Goal: Information Seeking & Learning: Learn about a topic

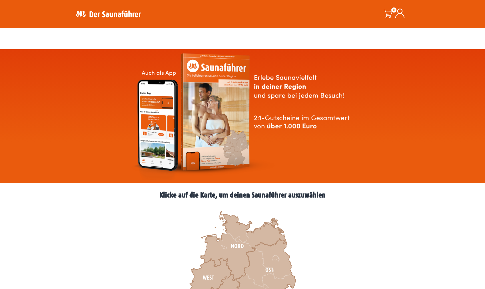
scroll to position [175, 0]
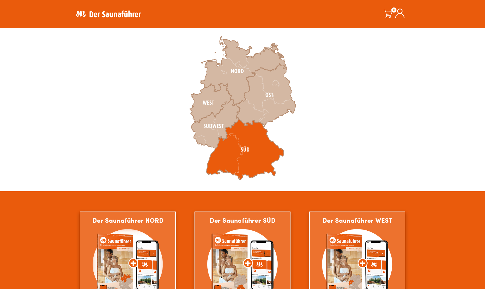
click at [224, 157] on icon at bounding box center [245, 149] width 78 height 61
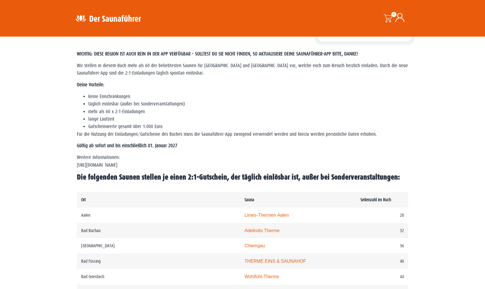
scroll to position [146, 0]
click at [265, 89] on div "WICHTIG: DIESE REGION IST AUCH REIN IN DER APP VERFÜGBAR – SOLLTEST DU SIE NICH…" at bounding box center [243, 116] width 332 height 131
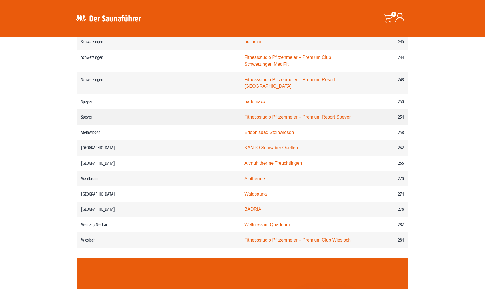
scroll to position [1225, 0]
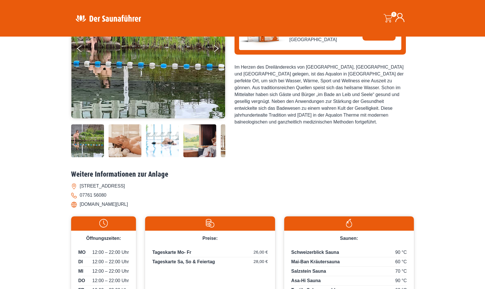
scroll to position [117, 0]
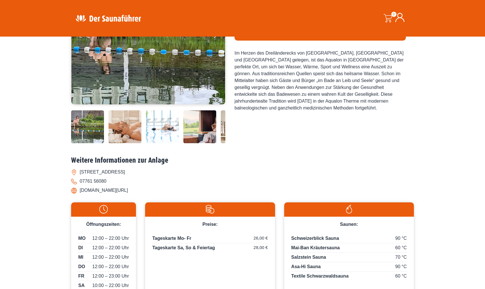
click at [117, 124] on img at bounding box center [125, 126] width 33 height 33
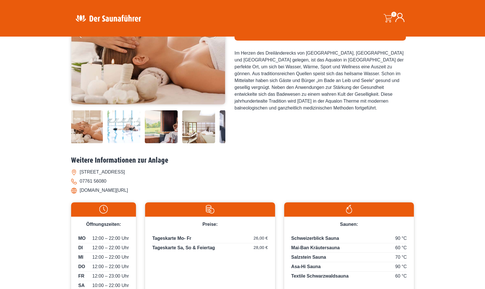
click at [133, 125] on img at bounding box center [123, 126] width 33 height 33
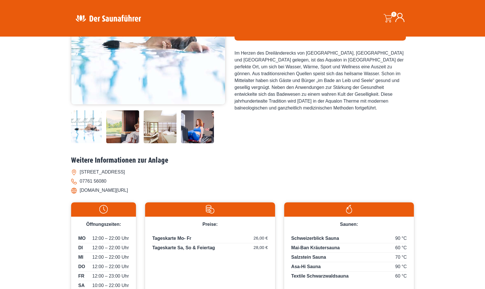
click at [133, 125] on img at bounding box center [122, 126] width 33 height 33
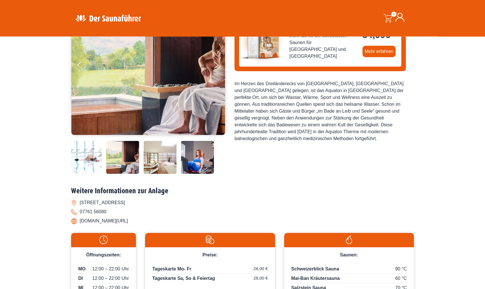
scroll to position [29, 0]
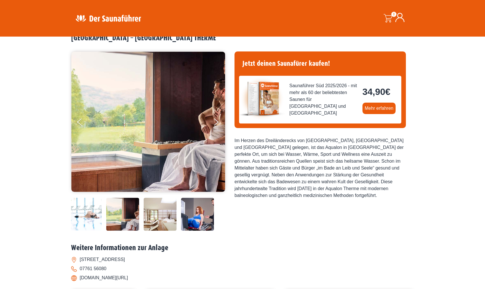
click at [164, 216] on img at bounding box center [160, 214] width 33 height 33
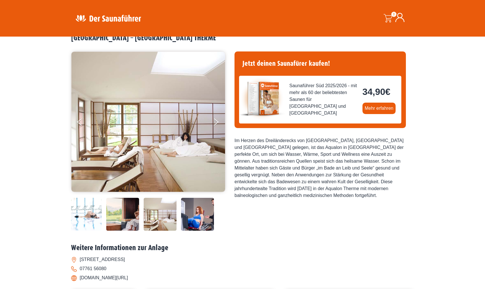
click at [186, 216] on img at bounding box center [197, 214] width 33 height 33
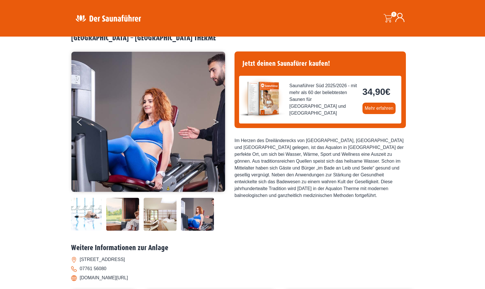
click at [218, 121] on button "Next" at bounding box center [220, 123] width 14 height 14
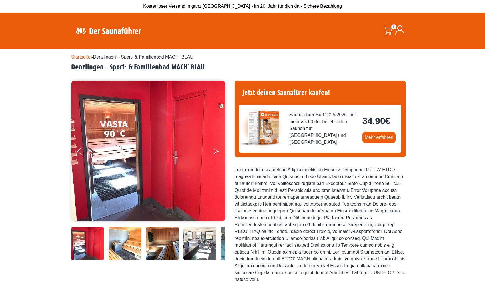
click at [214, 149] on button "Next" at bounding box center [220, 152] width 14 height 14
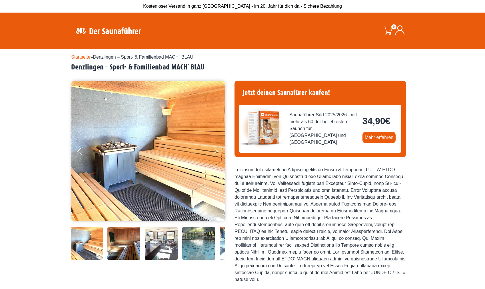
click at [214, 149] on button "Next" at bounding box center [220, 152] width 14 height 14
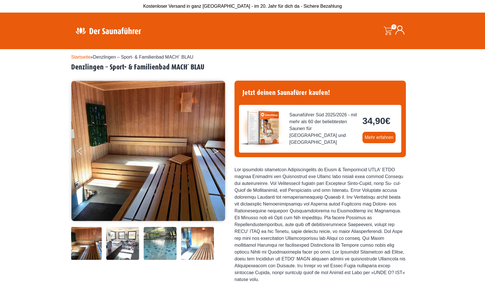
click at [214, 149] on button "Next" at bounding box center [220, 152] width 14 height 14
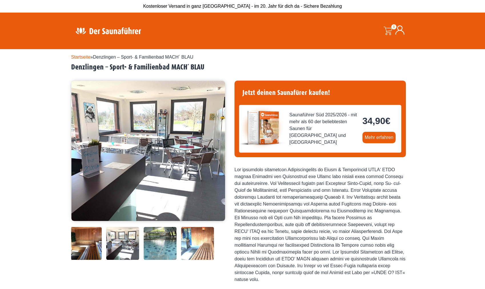
click at [214, 149] on button "Next" at bounding box center [220, 152] width 14 height 14
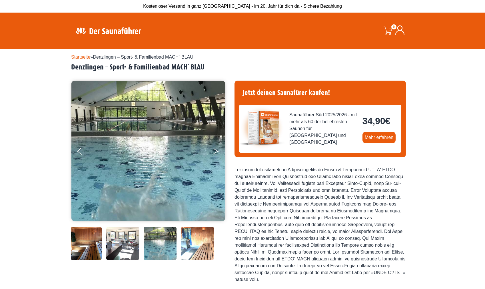
click at [214, 149] on button "Next" at bounding box center [220, 152] width 14 height 14
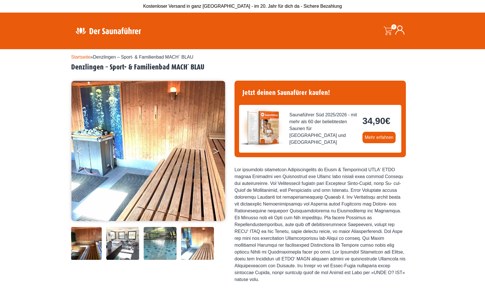
click at [214, 149] on button "Next" at bounding box center [220, 152] width 14 height 14
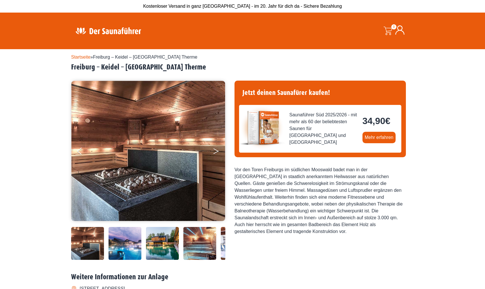
click at [220, 151] on button "Next" at bounding box center [220, 152] width 14 height 14
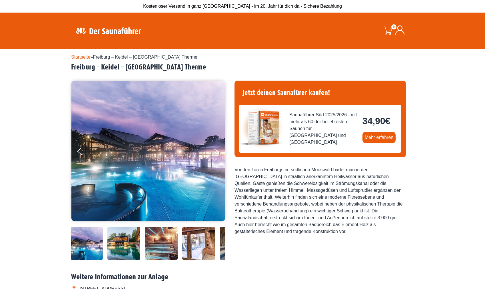
click at [220, 151] on button "Next" at bounding box center [220, 152] width 14 height 14
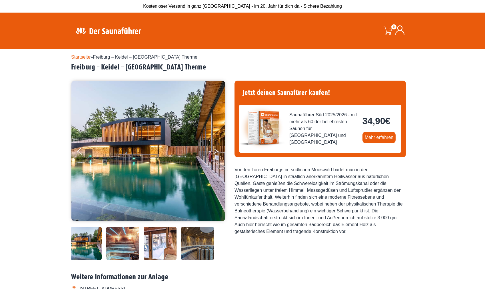
click at [220, 151] on button "Next" at bounding box center [220, 152] width 14 height 14
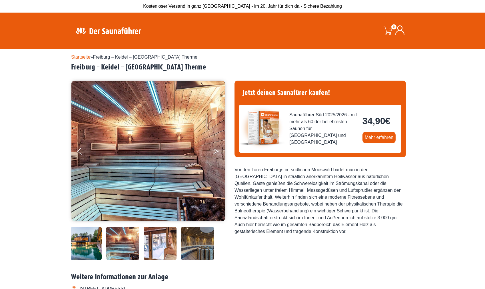
click at [220, 151] on button "Next" at bounding box center [220, 152] width 14 height 14
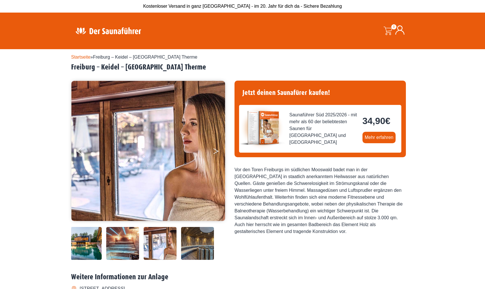
click at [220, 150] on button "Next" at bounding box center [220, 152] width 14 height 14
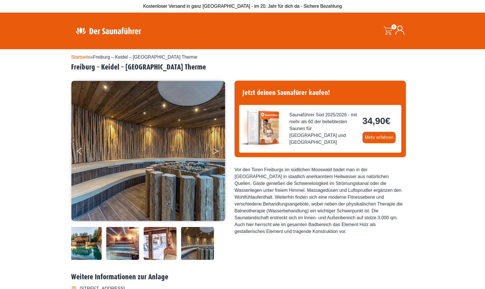
click at [215, 150] on button "Next" at bounding box center [220, 152] width 14 height 14
click at [216, 150] on icon "Next" at bounding box center [216, 149] width 5 height 3
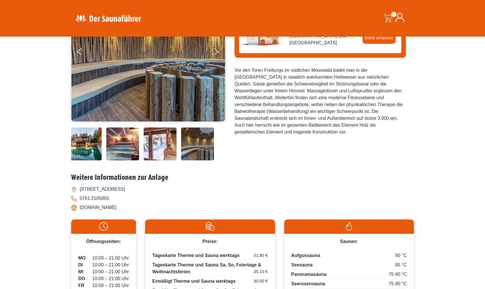
scroll to position [87, 0]
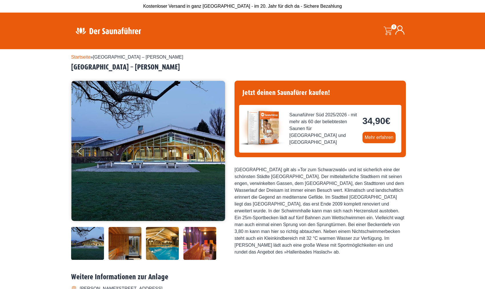
click at [90, 242] on img at bounding box center [87, 243] width 33 height 33
click at [218, 152] on icon "Next" at bounding box center [216, 152] width 5 height 3
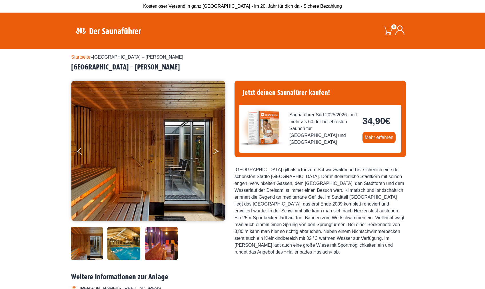
click at [217, 152] on icon "Next" at bounding box center [216, 152] width 5 height 3
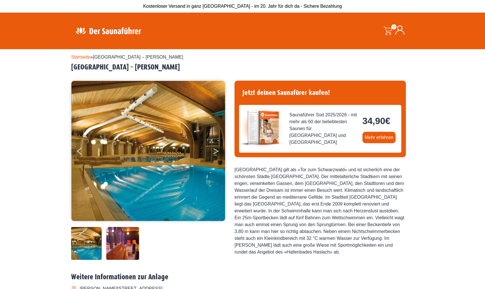
click at [217, 153] on button "Next" at bounding box center [220, 152] width 14 height 14
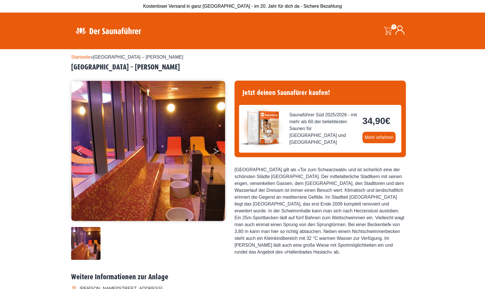
click at [217, 153] on button "Next" at bounding box center [220, 152] width 14 height 14
click at [216, 151] on button "Next" at bounding box center [220, 152] width 14 height 14
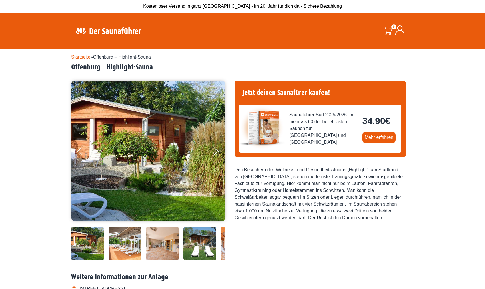
scroll to position [87, 0]
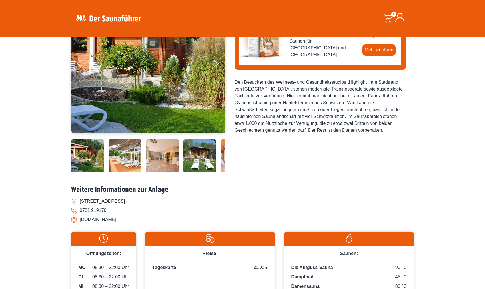
click at [127, 148] on img at bounding box center [125, 155] width 33 height 33
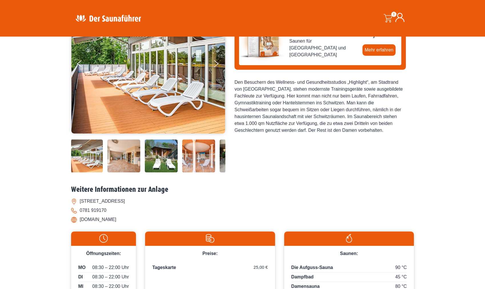
click at [149, 155] on img at bounding box center [161, 155] width 33 height 33
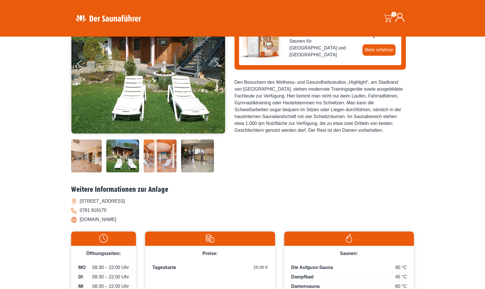
click at [161, 155] on img at bounding box center [160, 155] width 33 height 33
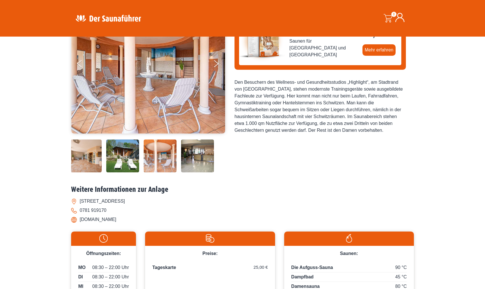
click at [171, 158] on img at bounding box center [160, 155] width 33 height 33
click at [186, 158] on img at bounding box center [197, 155] width 33 height 33
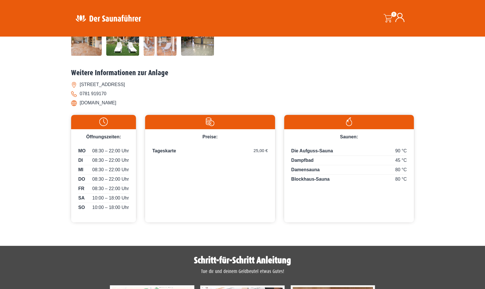
scroll to position [58, 0]
